Goal: Information Seeking & Learning: Learn about a topic

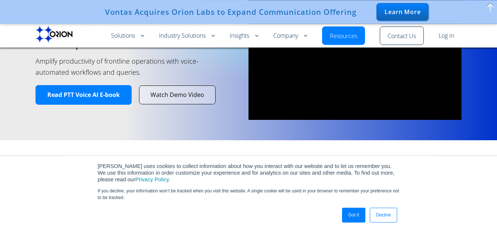
scroll to position [38, 0]
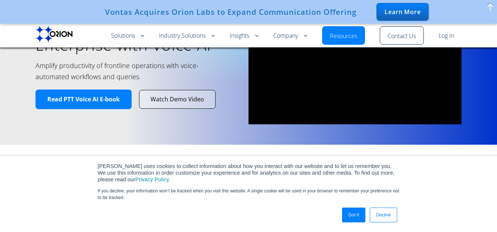
click at [355, 214] on link "Got It" at bounding box center [353, 215] width 23 height 15
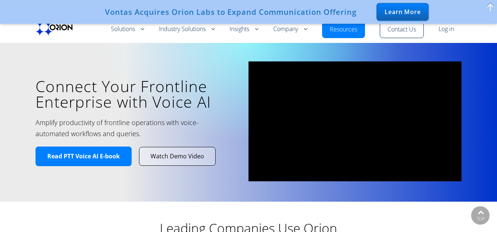
scroll to position [0, 0]
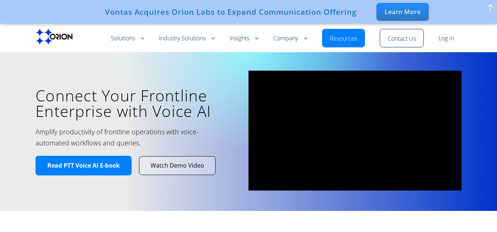
click at [403, 9] on div "Learn More" at bounding box center [403, 12] width 52 height 18
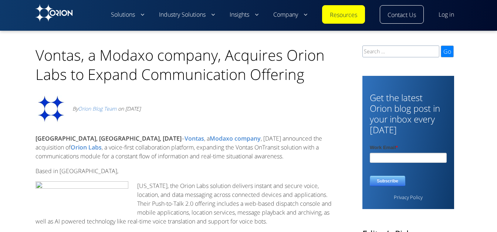
click at [343, 16] on link "Resources" at bounding box center [343, 15] width 27 height 9
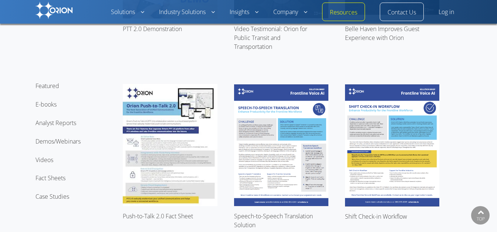
scroll to position [226, 0]
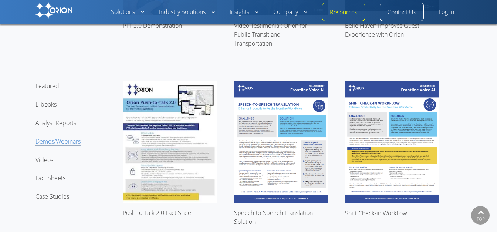
click at [48, 141] on link "Demos/Webinars" at bounding box center [58, 141] width 45 height 9
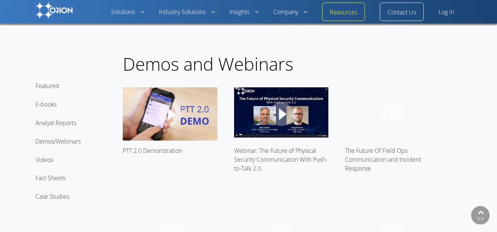
scroll to position [1205, 0]
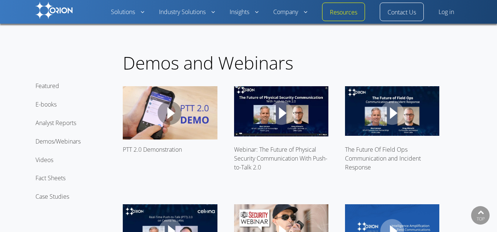
click at [166, 111] on span at bounding box center [170, 112] width 94 height 53
